Goal: Information Seeking & Learning: Check status

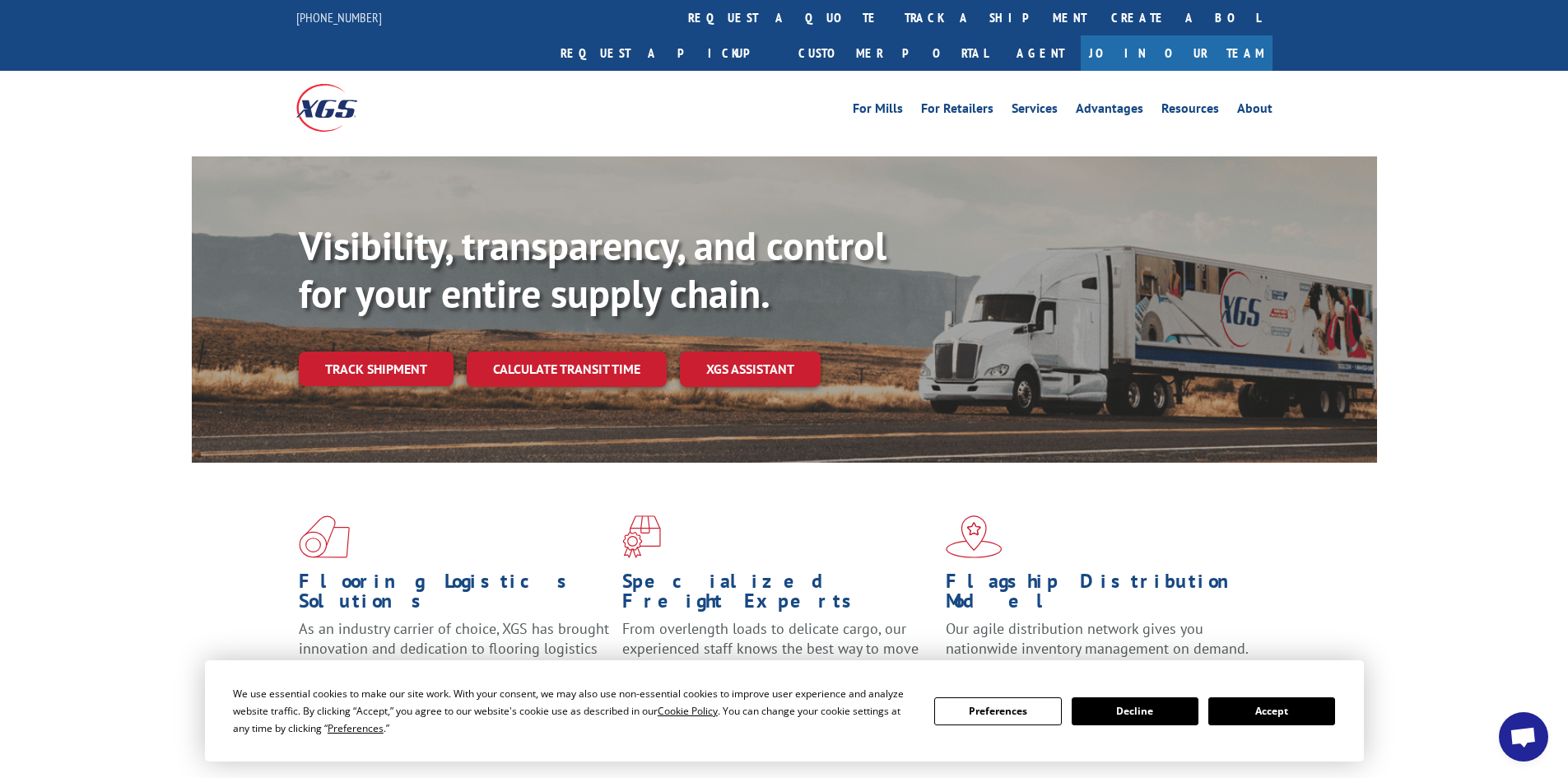
drag, startPoint x: 743, startPoint y: 14, endPoint x: 747, endPoint y: 66, distance: 52.2
click at [892, 14] on link "track a shipment" at bounding box center [995, 17] width 206 height 35
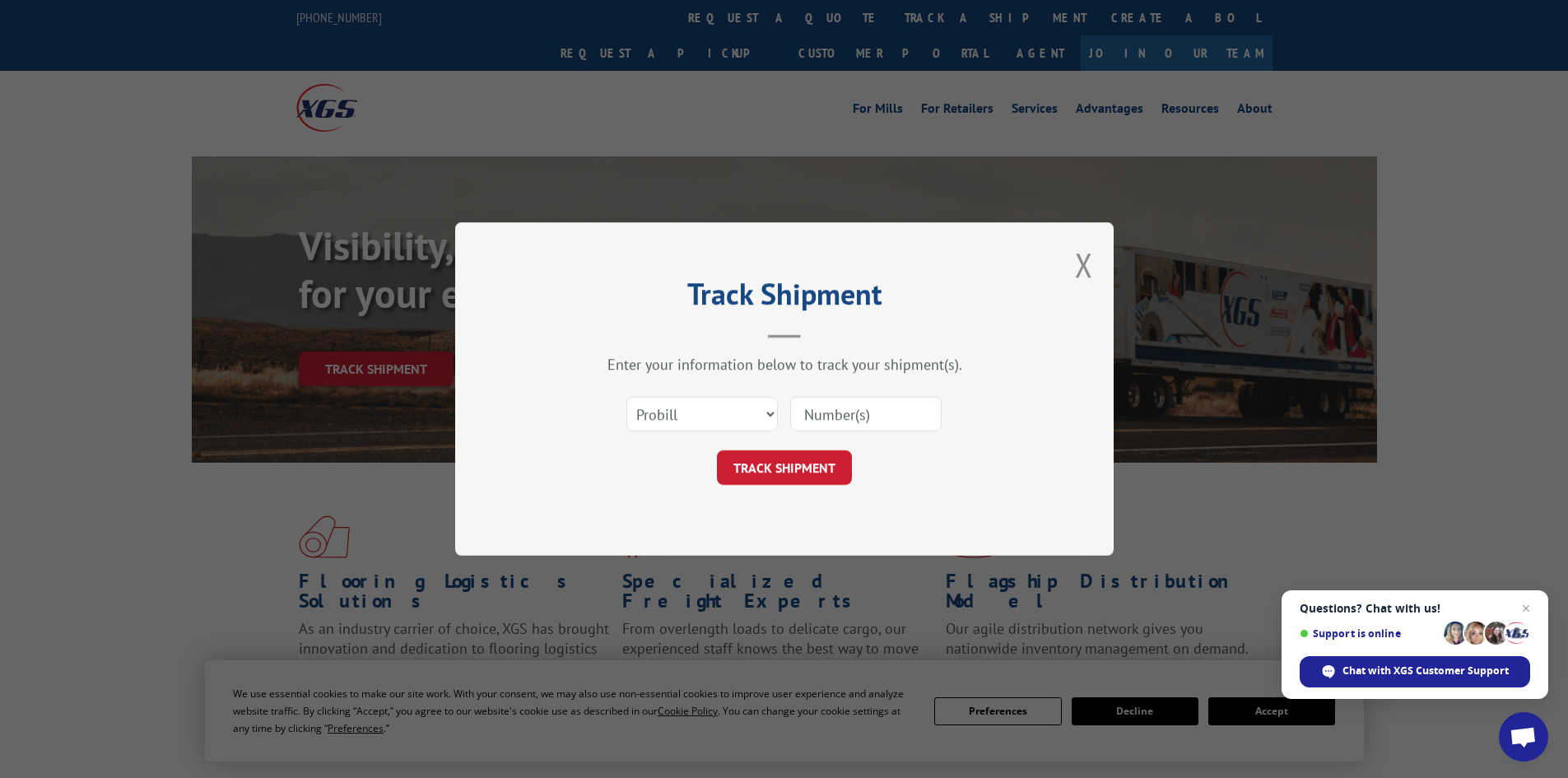
click at [841, 416] on input at bounding box center [866, 414] width 151 height 34
click at [784, 416] on div "Select category... Probill BOL PO" at bounding box center [784, 414] width 494 height 54
click at [766, 413] on select "Select category... Probill BOL PO" at bounding box center [702, 414] width 151 height 34
click at [626, 397] on select "Select category... Probill BOL PO" at bounding box center [702, 414] width 151 height 34
click at [834, 420] on input at bounding box center [866, 414] width 151 height 34
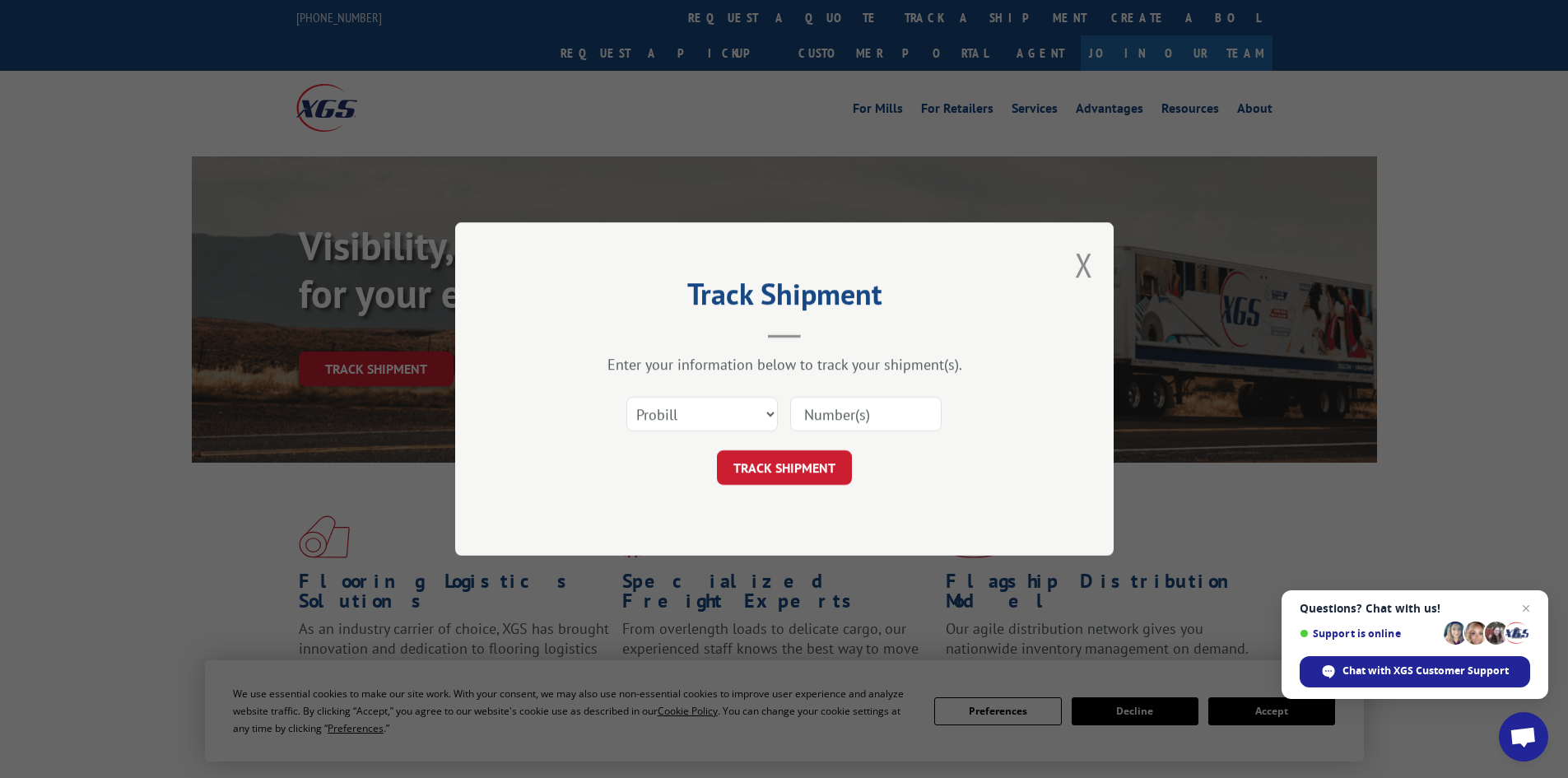
paste input "17687527"
type input "17687527"
click at [795, 467] on button "TRACK SHIPMENT" at bounding box center [784, 467] width 135 height 34
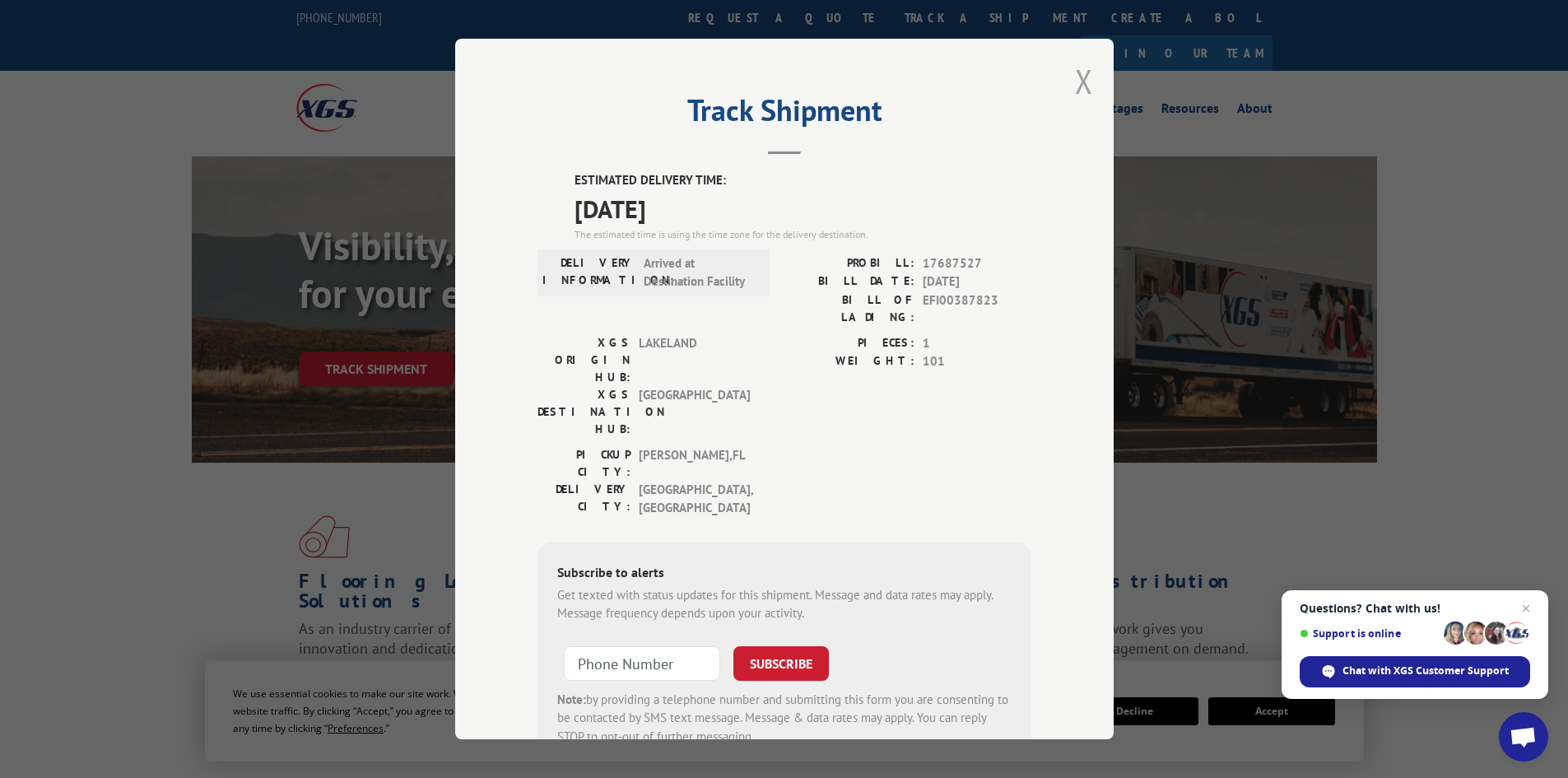
click at [1082, 72] on button "Close modal" at bounding box center [1084, 81] width 18 height 43
